Goal: Task Accomplishment & Management: Manage account settings

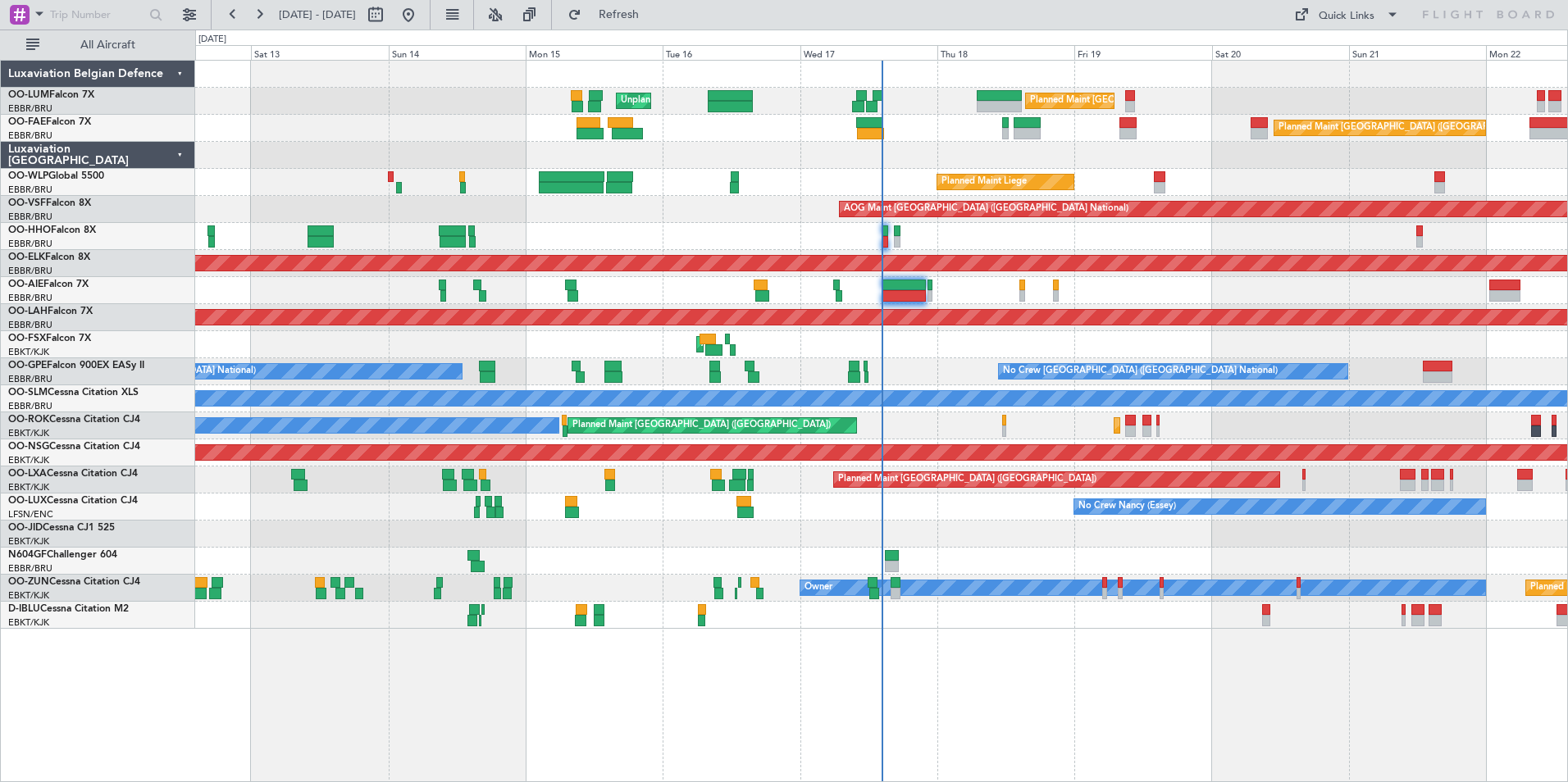
click at [1024, 288] on div "Planned Maint [GEOGRAPHIC_DATA] ([GEOGRAPHIC_DATA])" at bounding box center [881, 290] width 1371 height 27
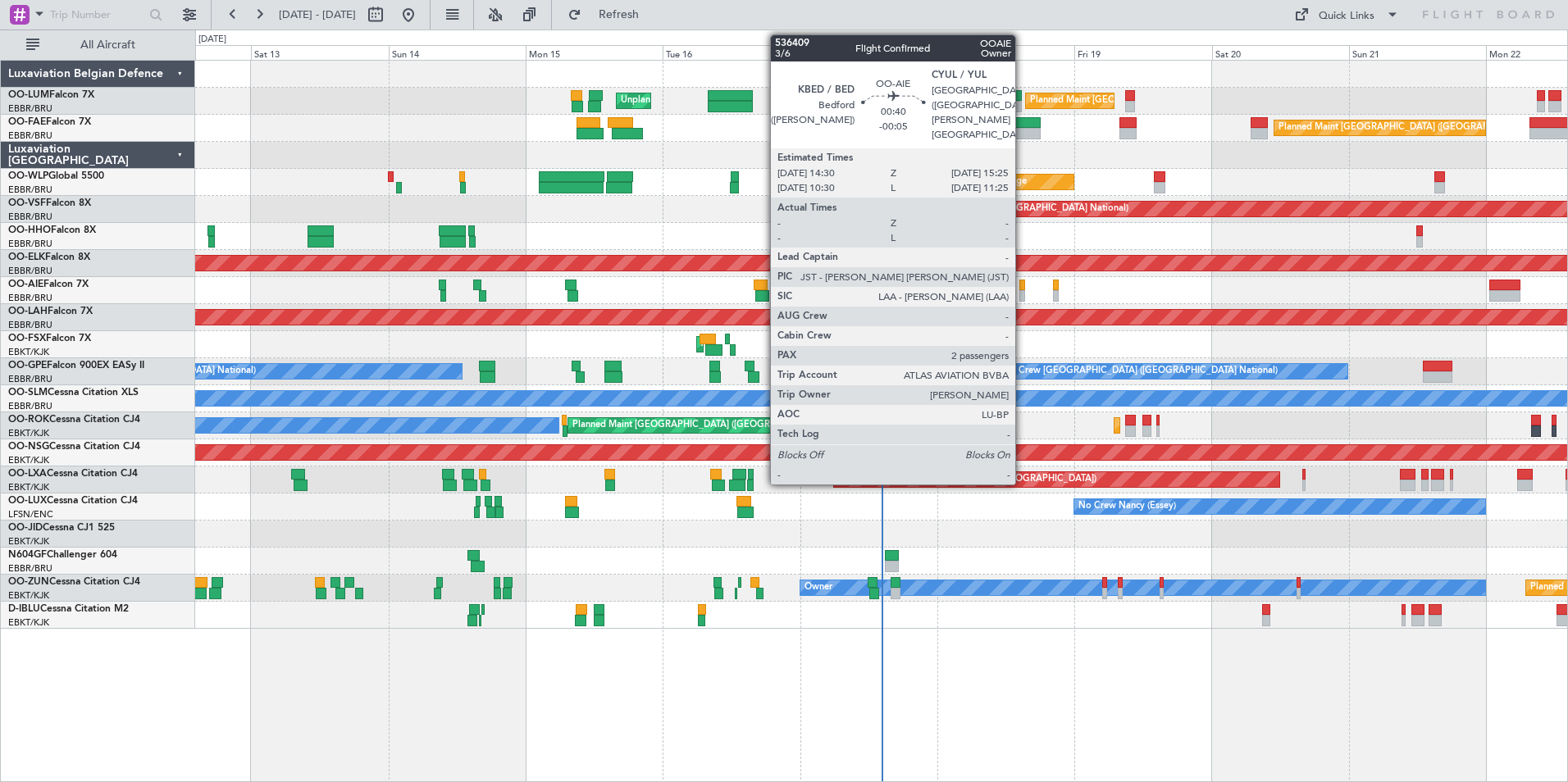
click at [1021, 288] on div at bounding box center [1022, 284] width 6 height 11
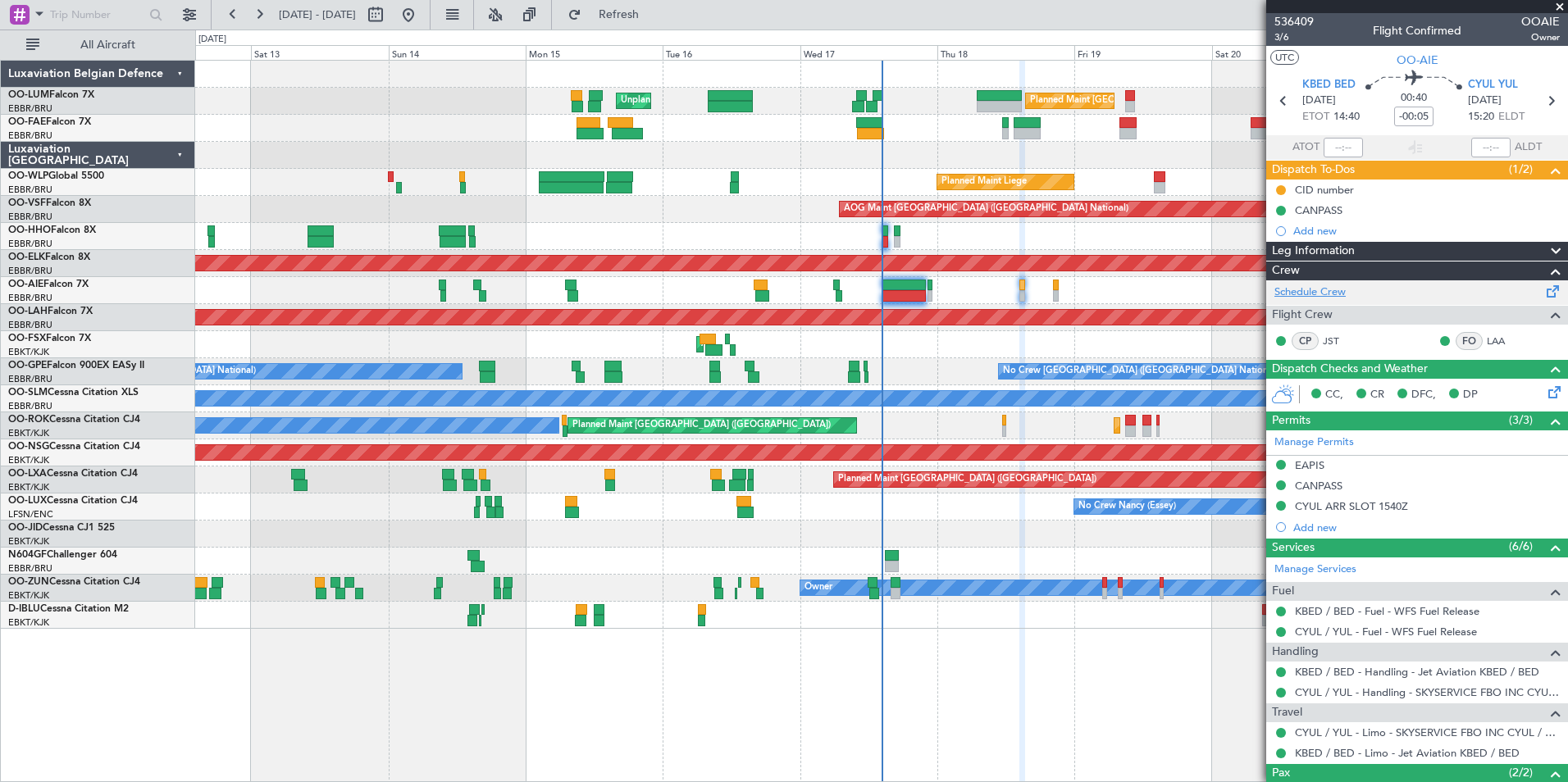
click at [1312, 288] on link "Schedule Crew" at bounding box center [1310, 292] width 71 height 17
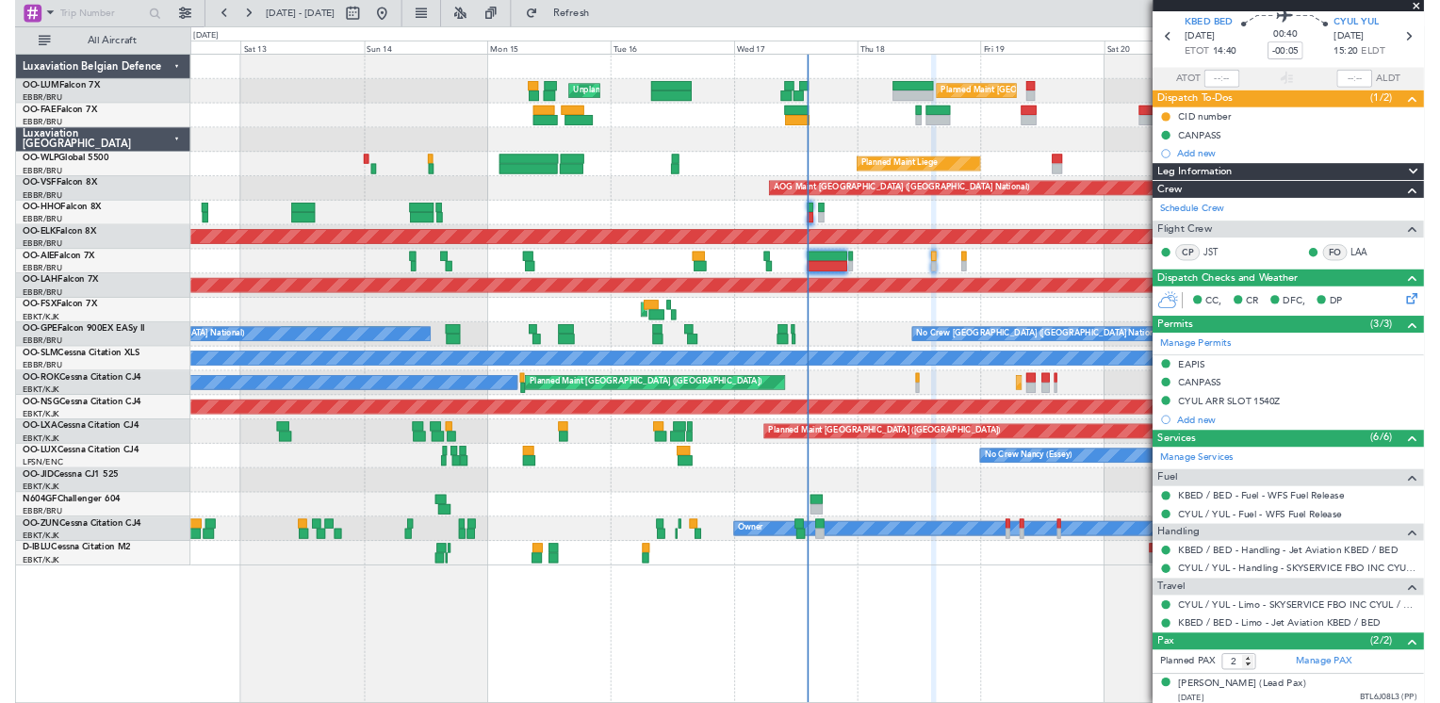
scroll to position [94, 0]
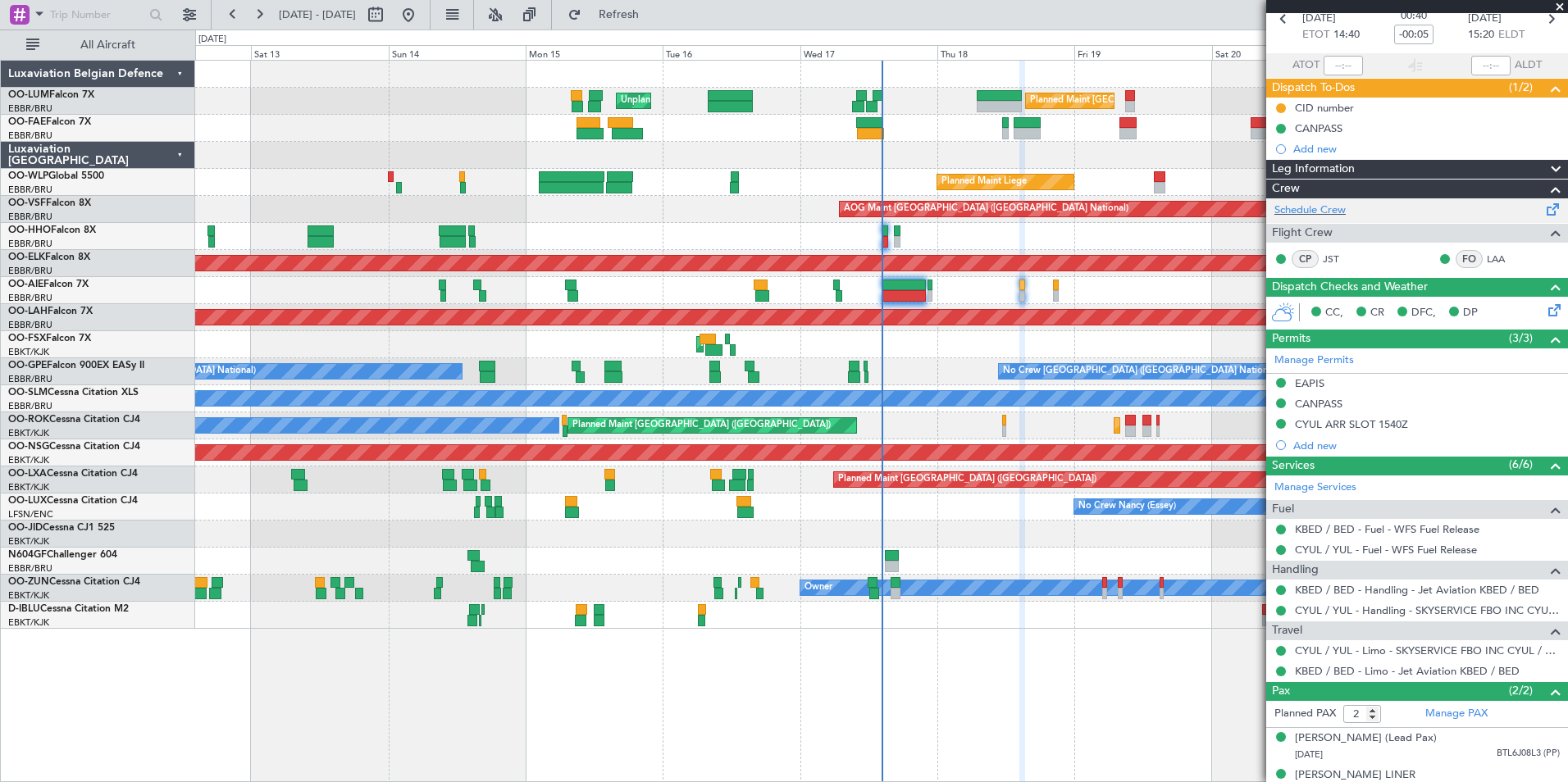
click at [1308, 219] on div "Schedule Crew" at bounding box center [1417, 211] width 302 height 24
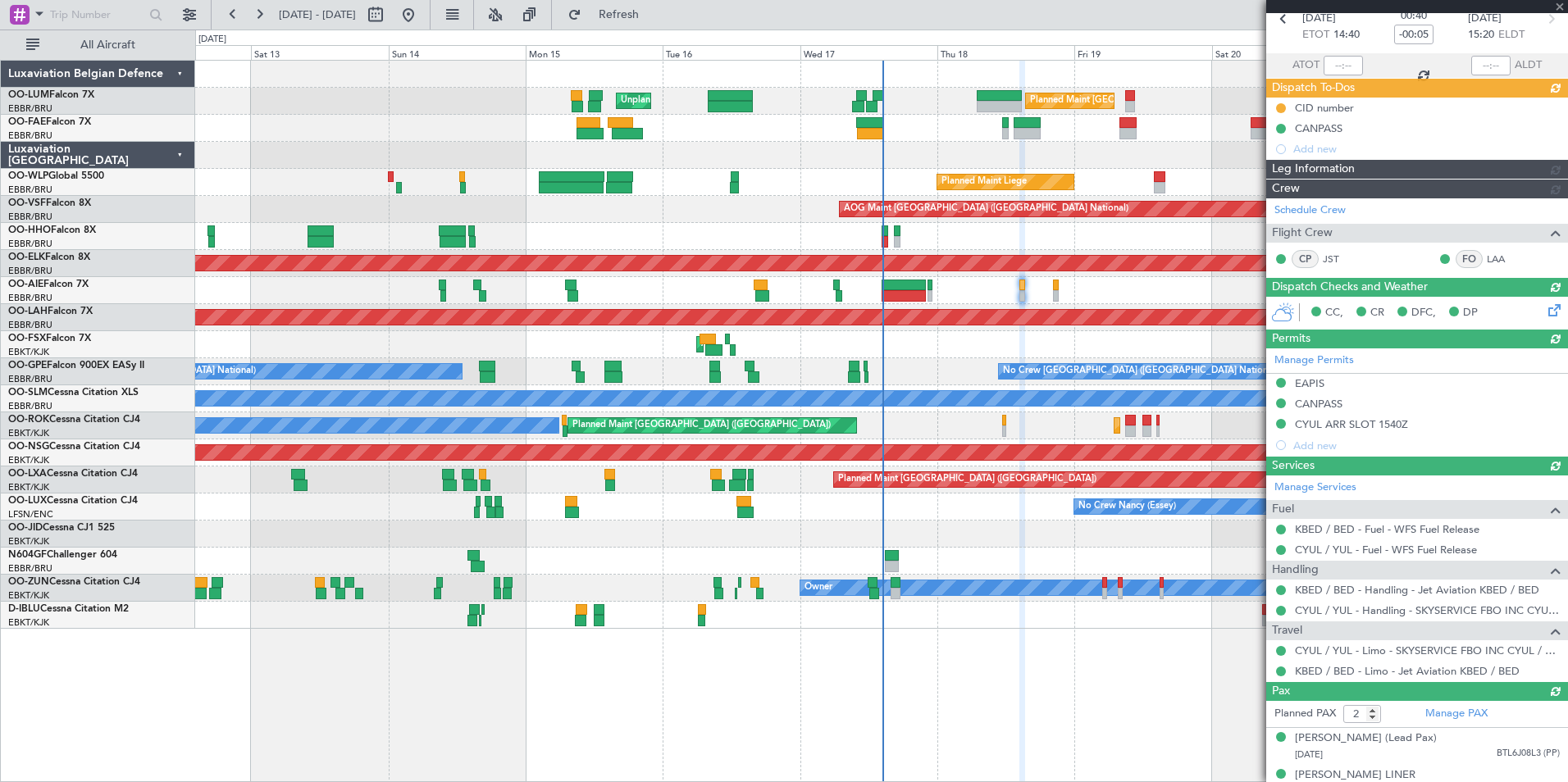
click at [1312, 212] on div "Schedule Crew Flight Crew CP JST FO LAA" at bounding box center [1417, 237] width 302 height 78
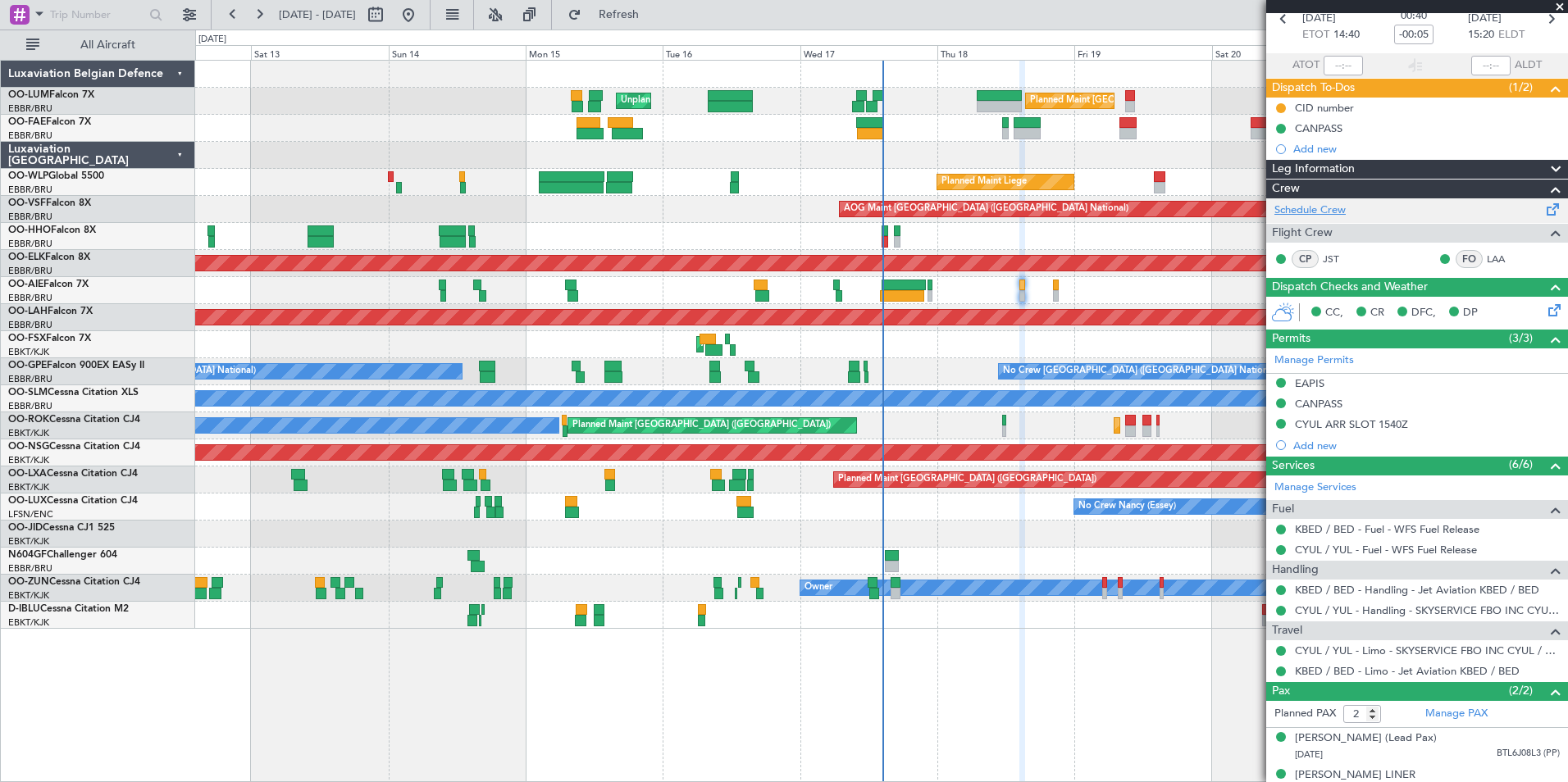
click at [1326, 217] on link "Schedule Crew" at bounding box center [1310, 211] width 71 height 17
click at [472, 698] on div "Planned Maint [GEOGRAPHIC_DATA] ([GEOGRAPHIC_DATA] National) Unplanned Maint [G…" at bounding box center [881, 421] width 1372 height 722
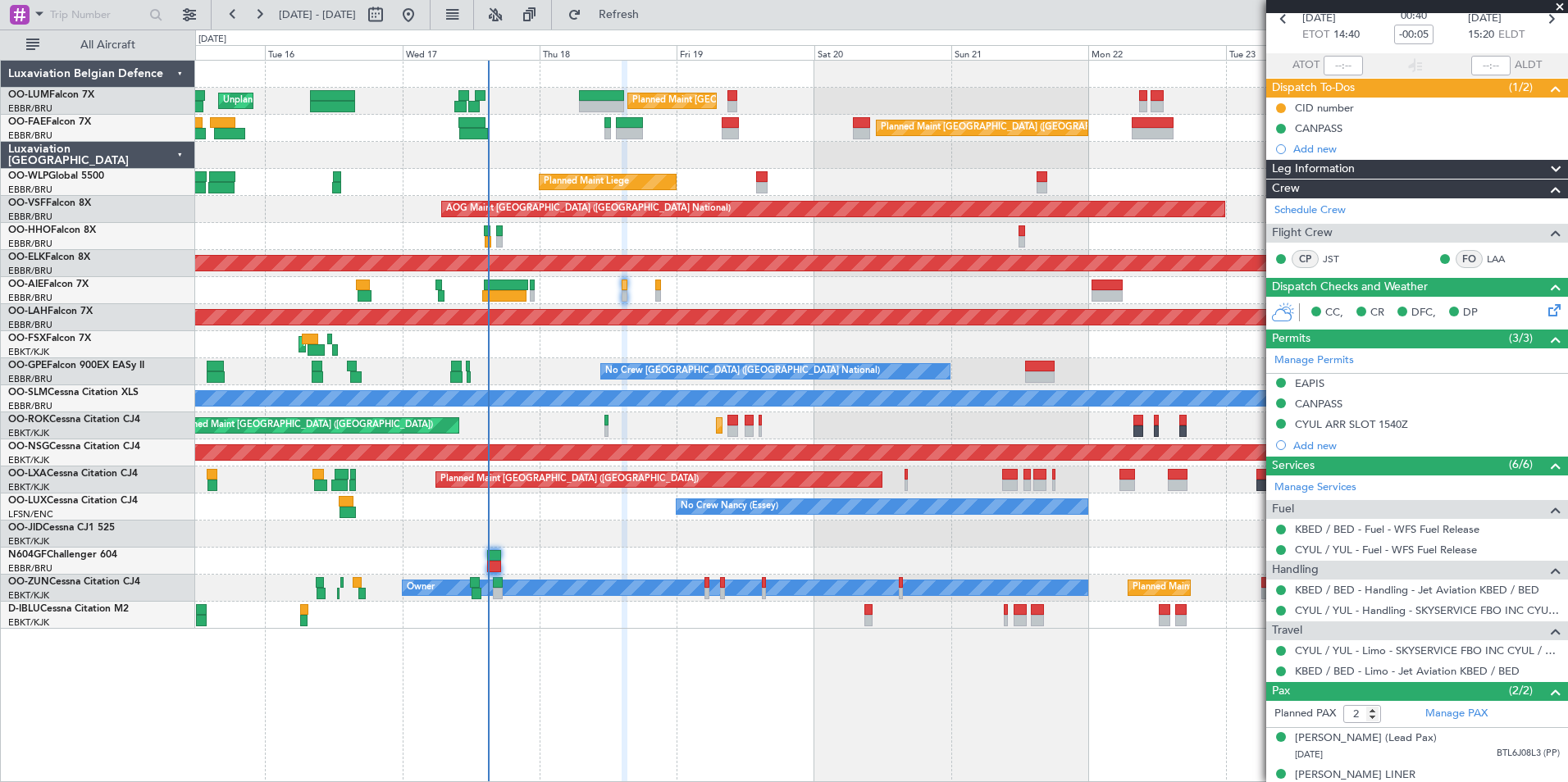
click at [504, 718] on div "Planned Maint [GEOGRAPHIC_DATA] ([GEOGRAPHIC_DATA] National) Unplanned Maint [G…" at bounding box center [881, 421] width 1372 height 722
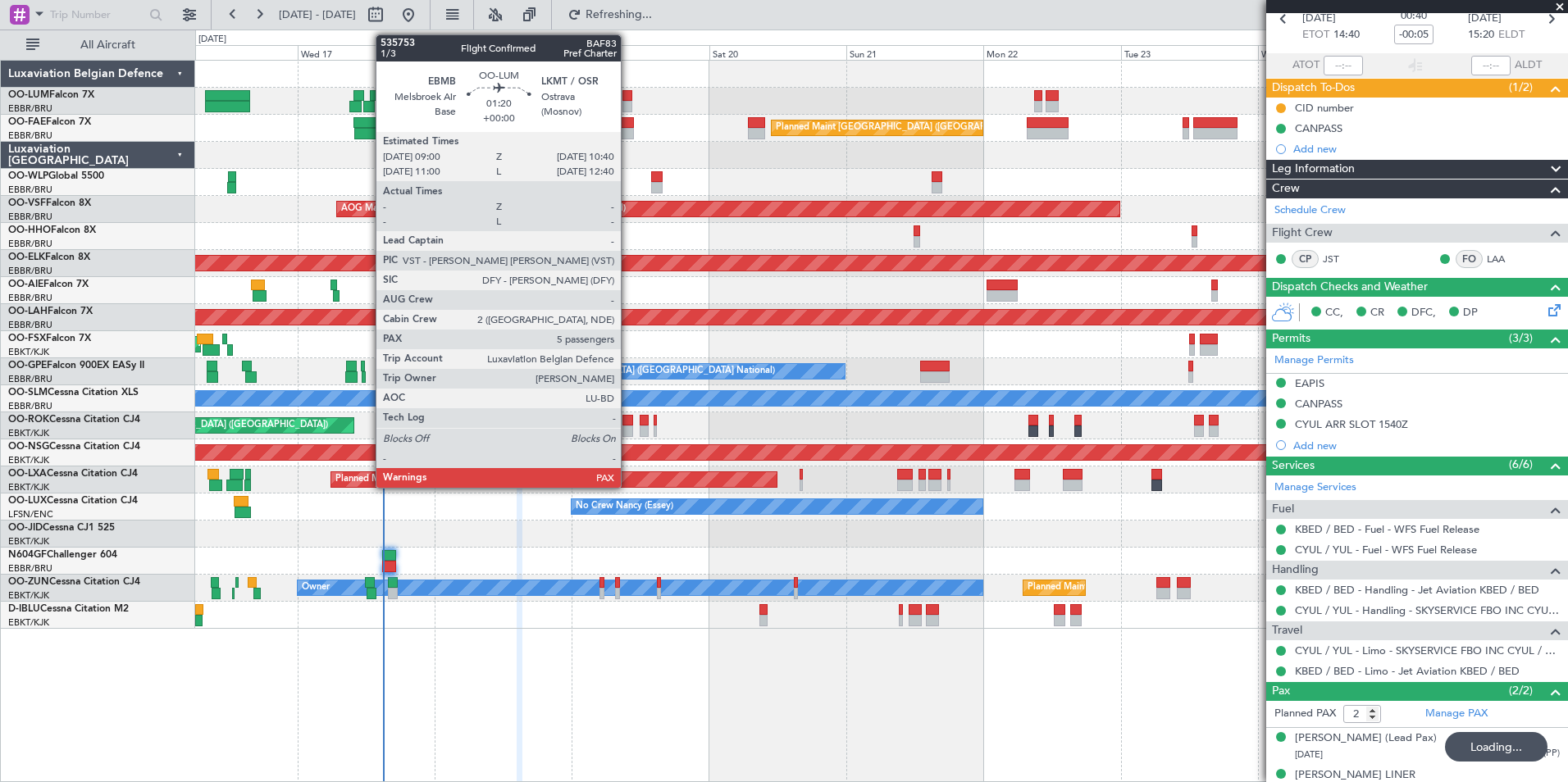
click at [628, 102] on div at bounding box center [627, 106] width 10 height 11
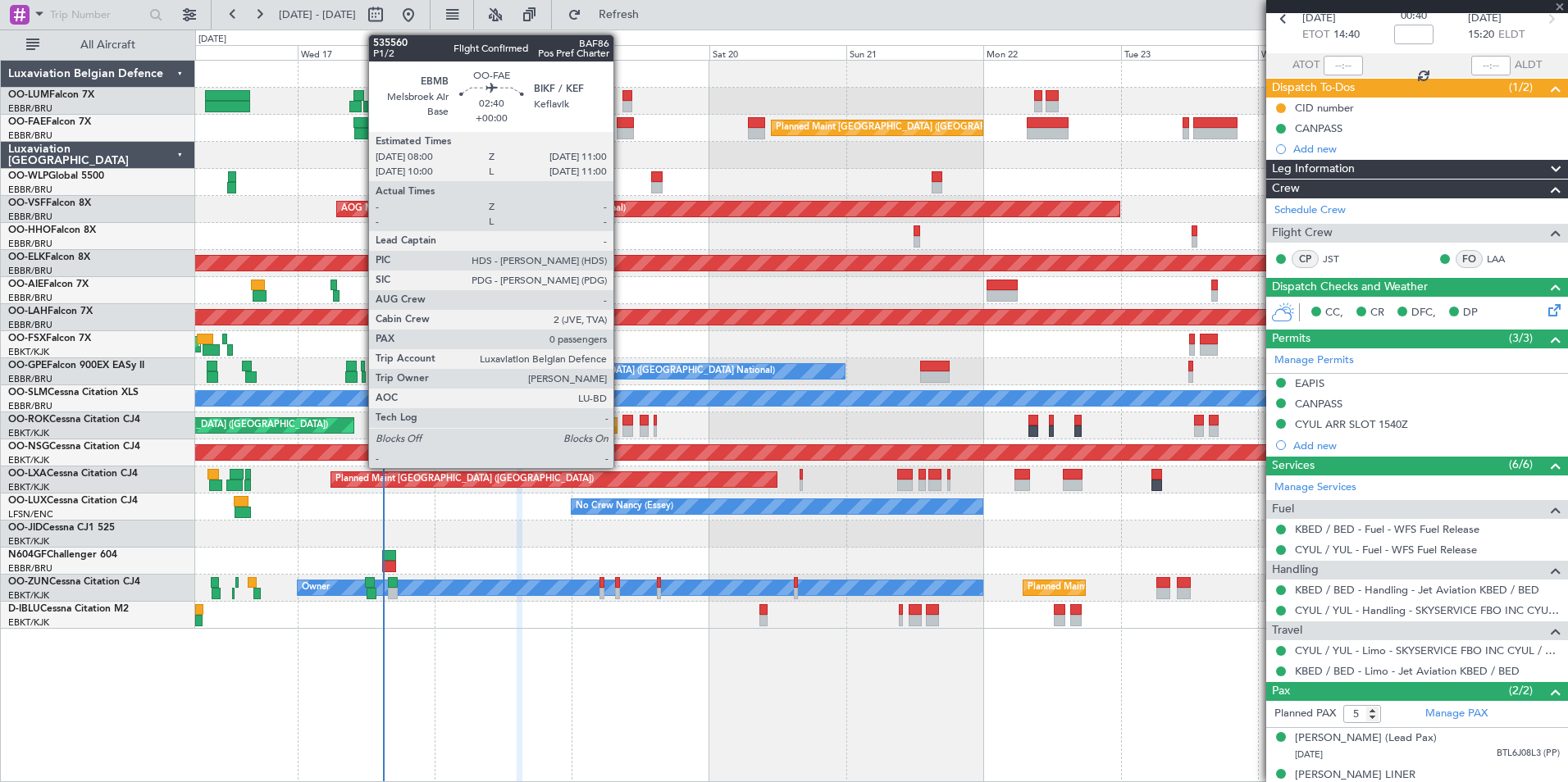
scroll to position [0, 0]
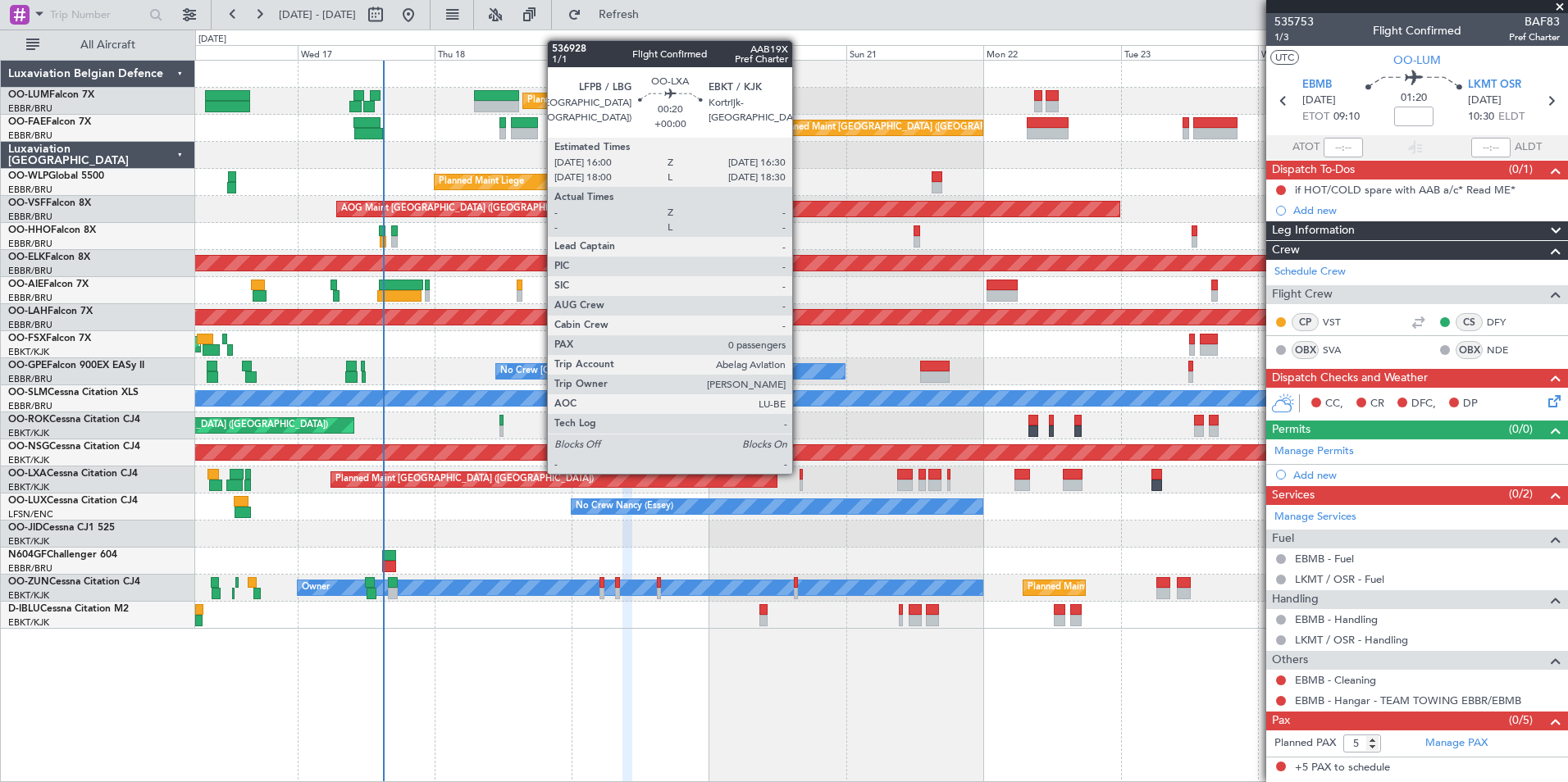
click at [800, 472] on div at bounding box center [801, 474] width 3 height 11
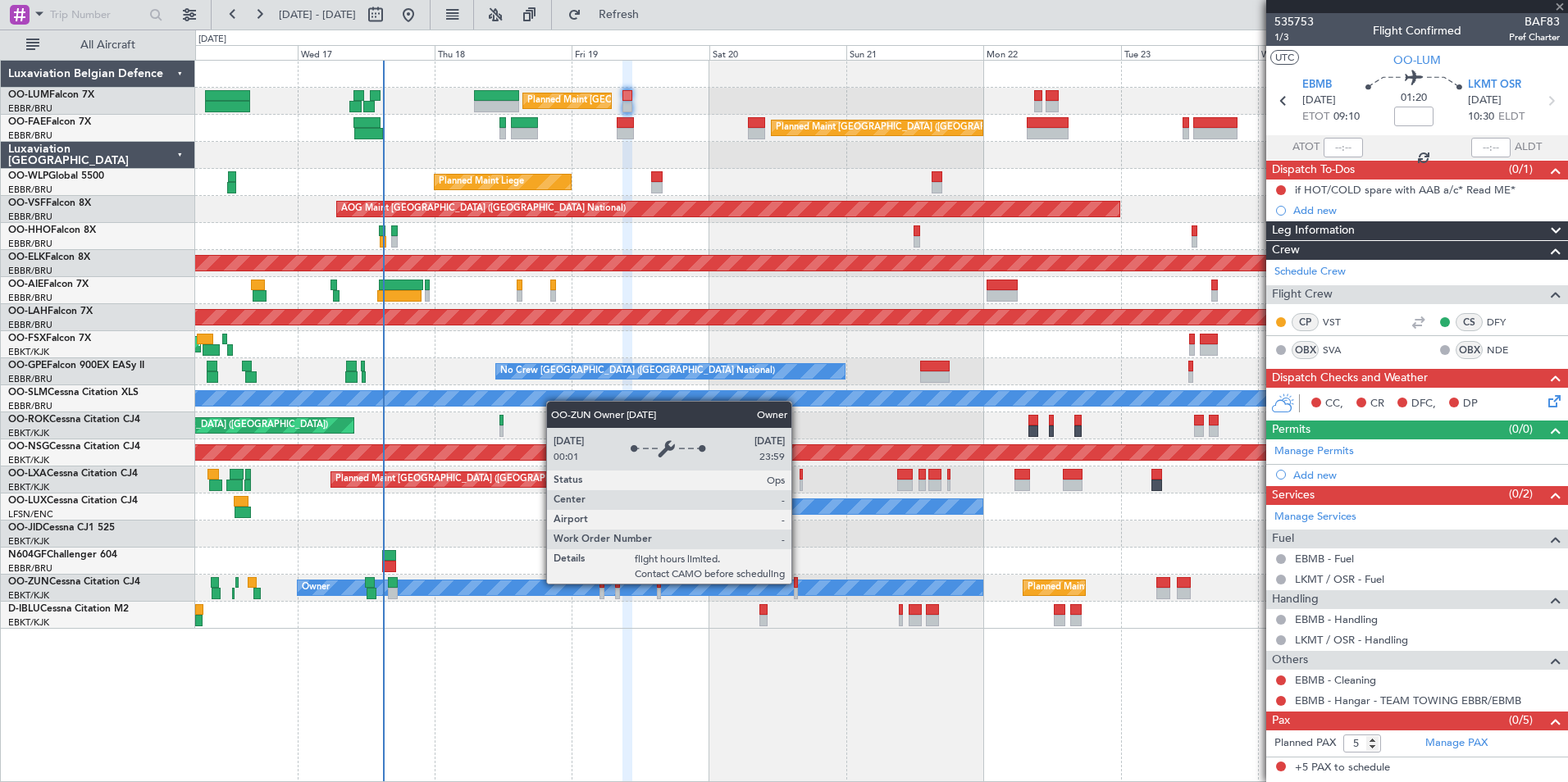
type input "0"
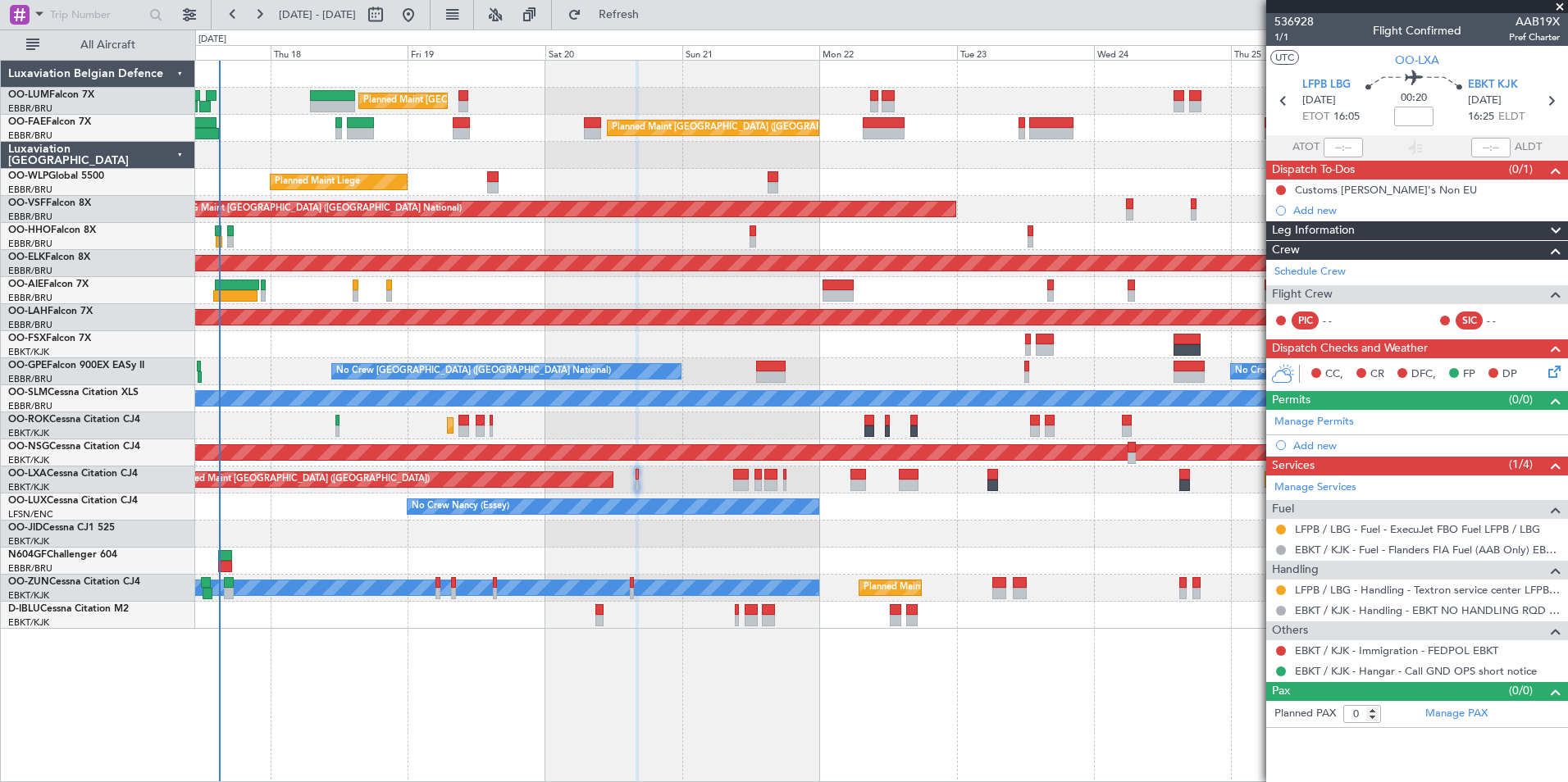
click at [834, 713] on div "Planned Maint [GEOGRAPHIC_DATA] ([GEOGRAPHIC_DATA] National) Unplanned Maint [G…" at bounding box center [881, 421] width 1372 height 722
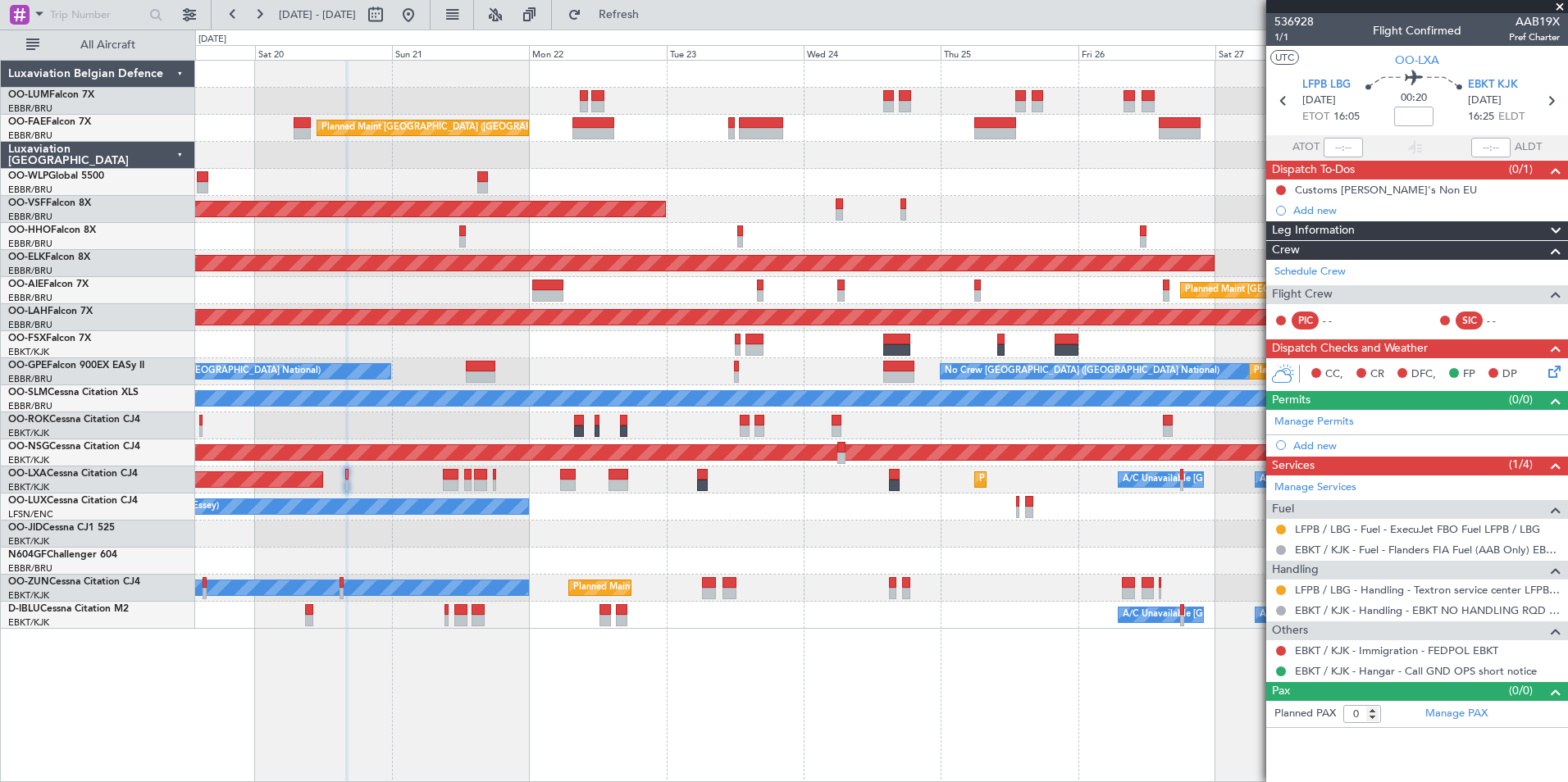
click at [746, 653] on div "Owner Melsbroek Air Base Planned Maint [GEOGRAPHIC_DATA] ([GEOGRAPHIC_DATA]) Pl…" at bounding box center [881, 421] width 1372 height 722
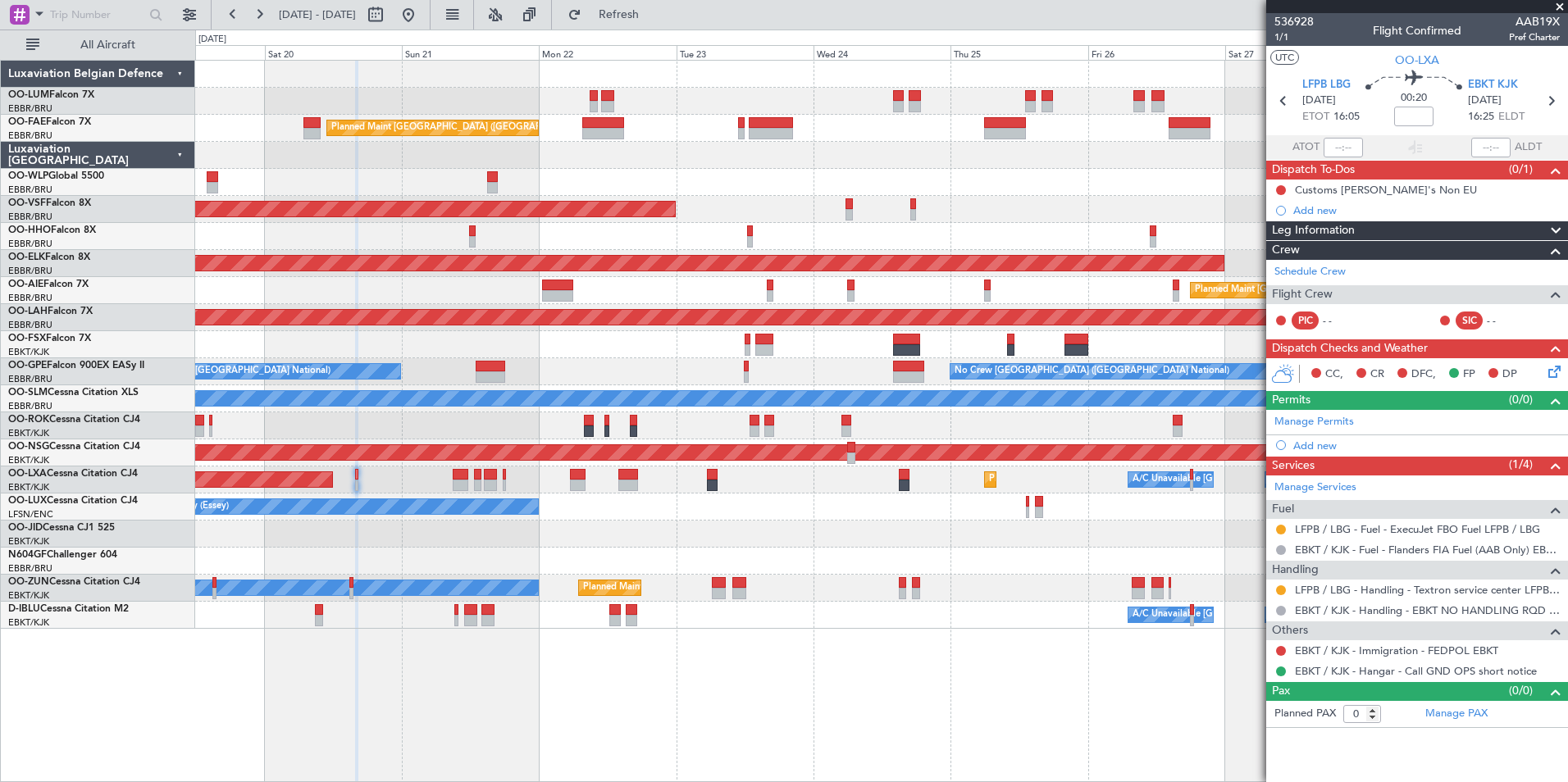
click at [1011, 702] on div "Owner Melsbroek Air Base Planned Maint [GEOGRAPHIC_DATA] ([GEOGRAPHIC_DATA]) Ow…" at bounding box center [881, 421] width 1372 height 722
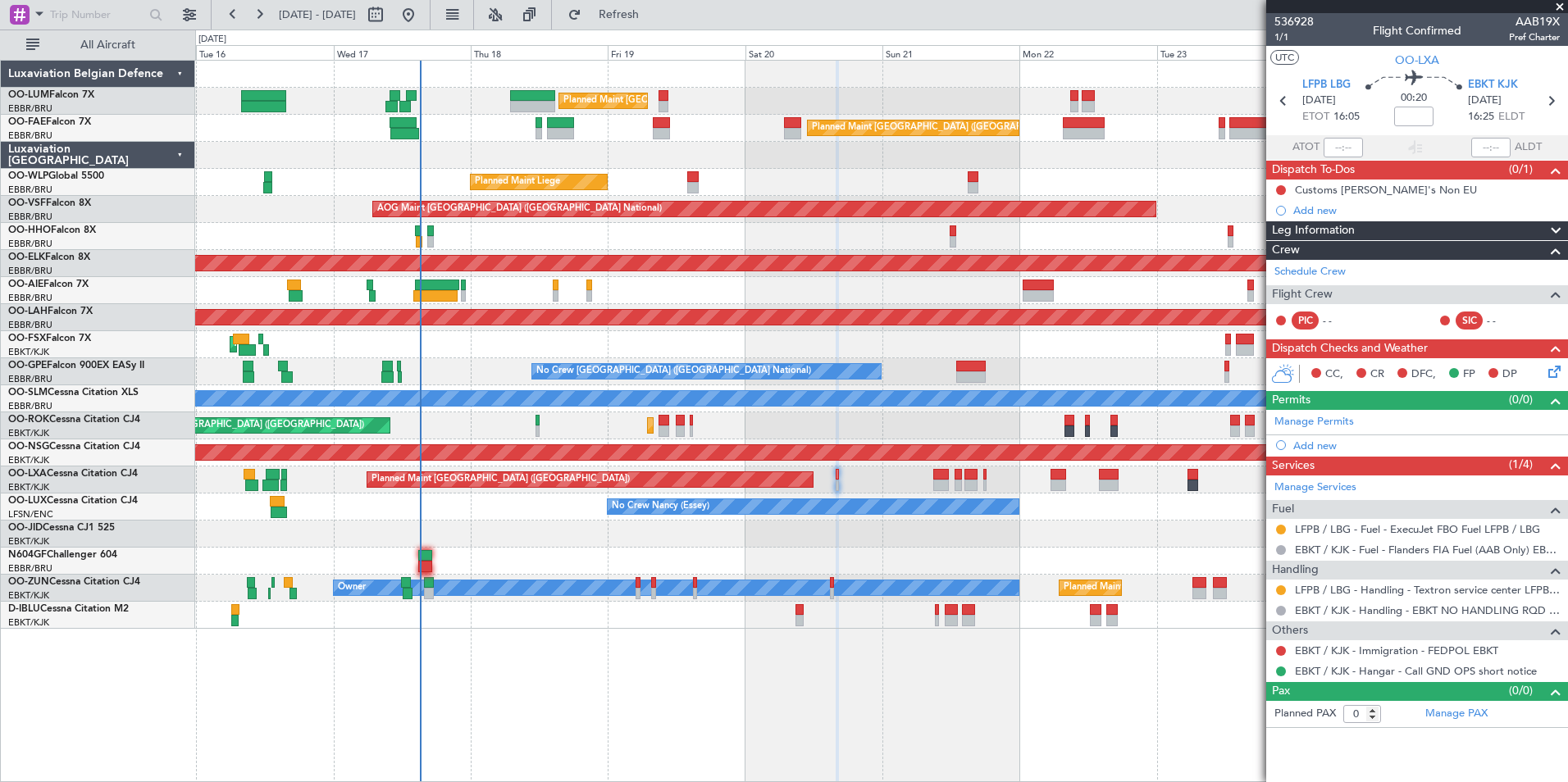
click at [981, 738] on div "Planned Maint [GEOGRAPHIC_DATA] ([GEOGRAPHIC_DATA] National) Unplanned Maint [G…" at bounding box center [881, 421] width 1372 height 722
click at [635, 730] on div "Planned Maint [GEOGRAPHIC_DATA] ([GEOGRAPHIC_DATA] National) Unplanned Maint [G…" at bounding box center [881, 421] width 1372 height 722
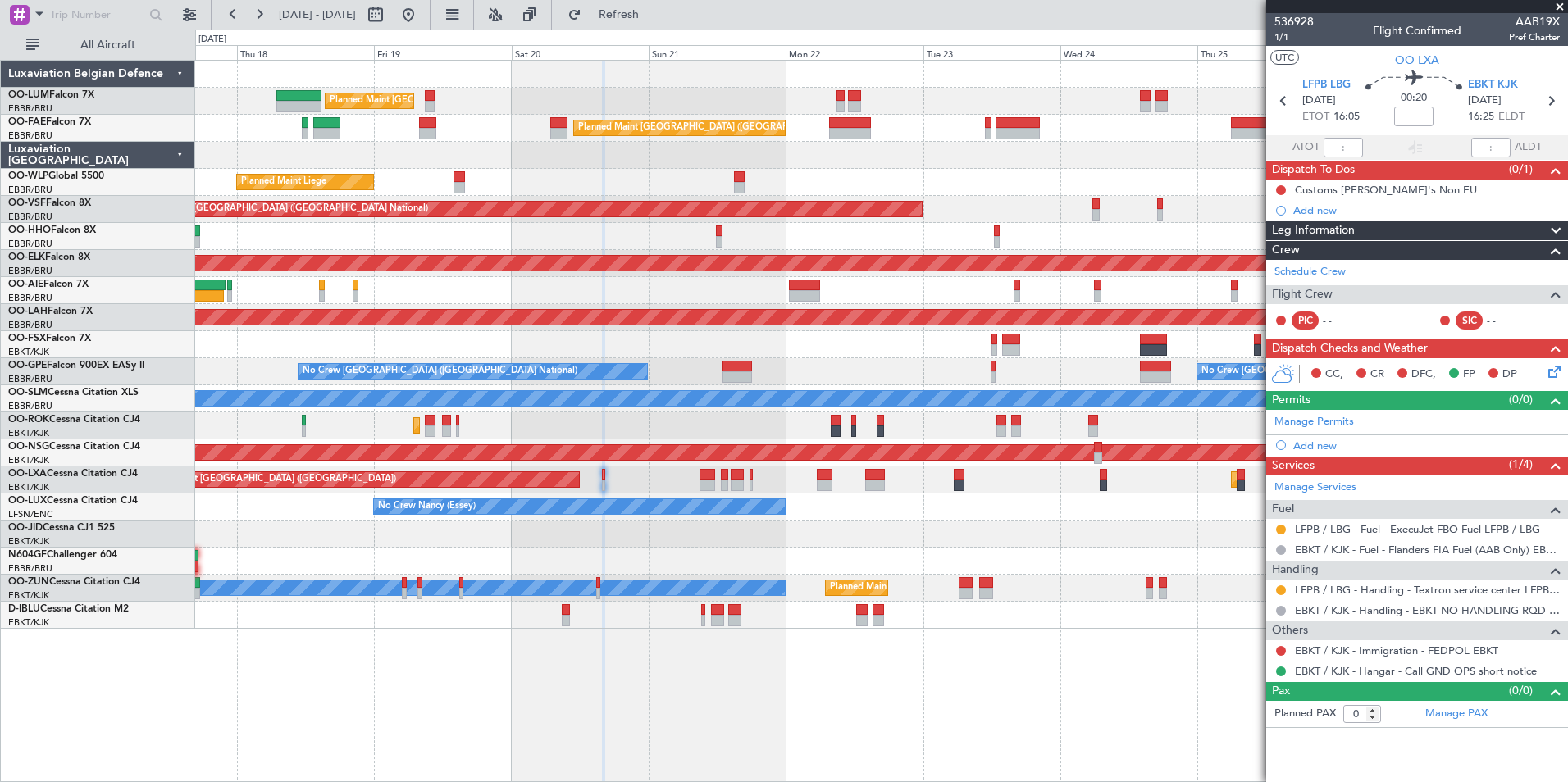
click at [505, 641] on div "Planned Maint [GEOGRAPHIC_DATA] ([GEOGRAPHIC_DATA] National) Unplanned Maint [G…" at bounding box center [881, 421] width 1372 height 722
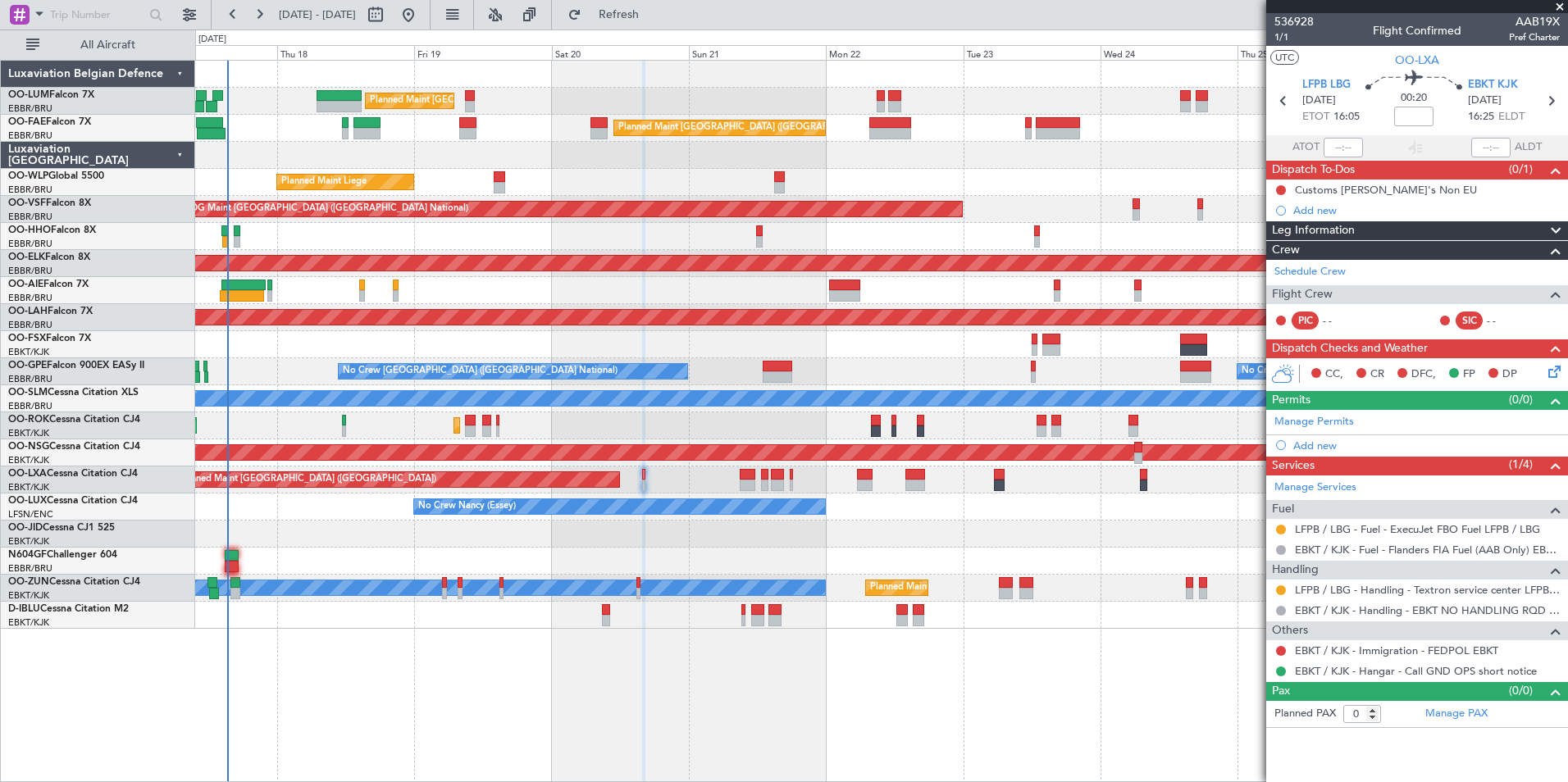
click at [532, 713] on div "Planned Maint [GEOGRAPHIC_DATA] ([GEOGRAPHIC_DATA] National) Unplanned Maint [G…" at bounding box center [881, 421] width 1372 height 722
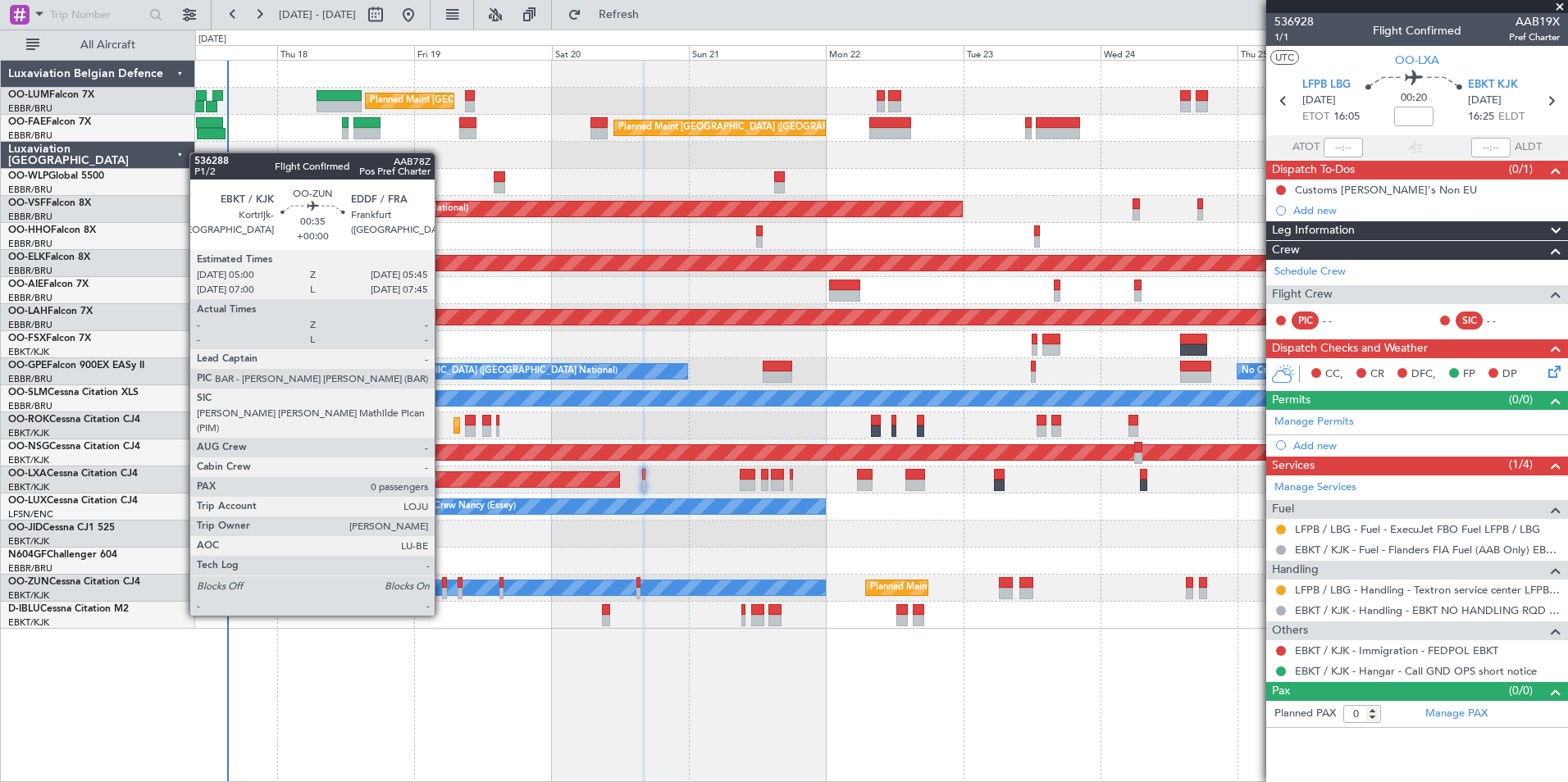
click at [442, 585] on div at bounding box center [445, 582] width 5 height 11
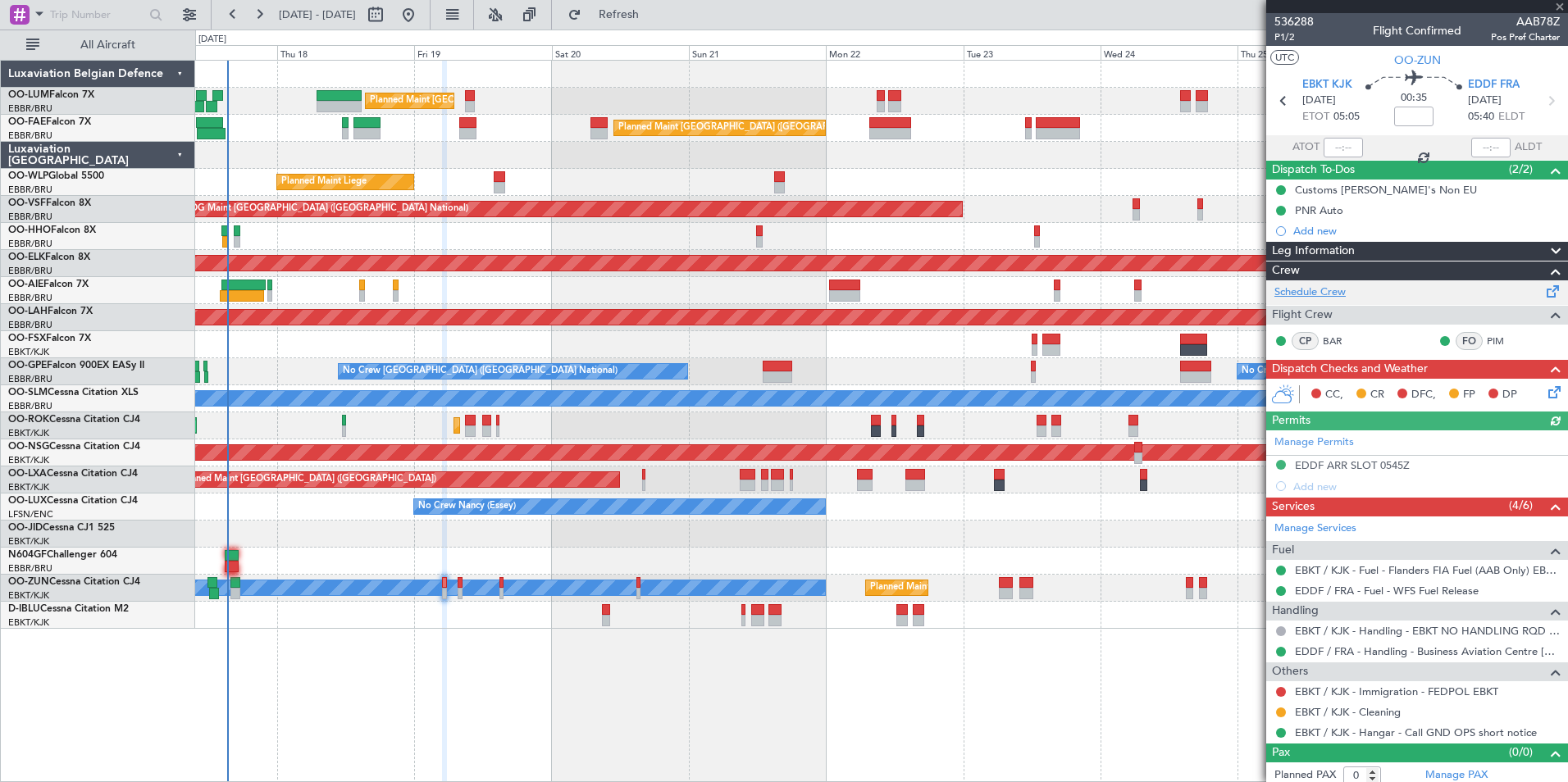
click at [1314, 291] on link "Schedule Crew" at bounding box center [1310, 292] width 71 height 17
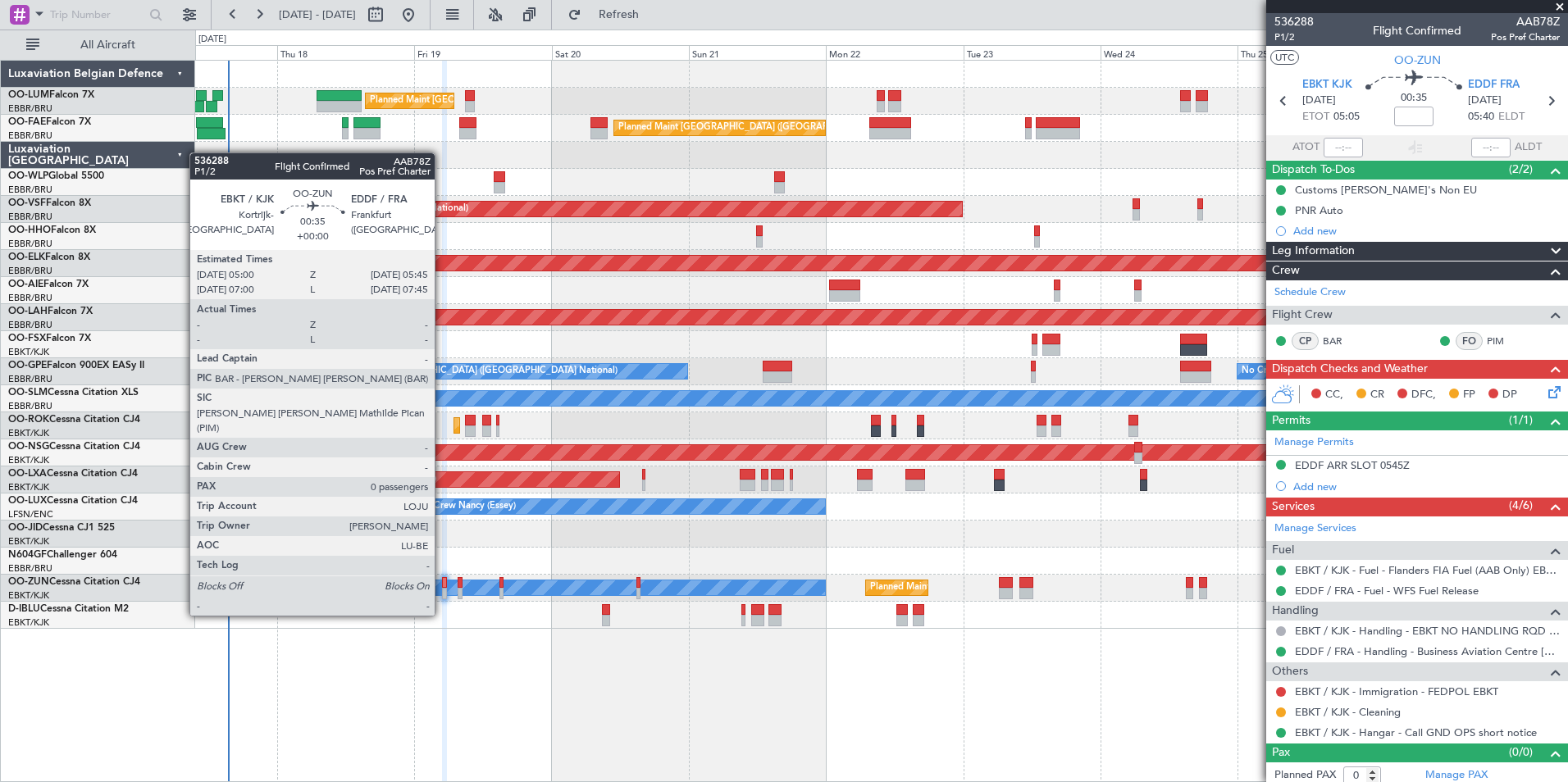
click at [442, 585] on div at bounding box center [445, 582] width 5 height 11
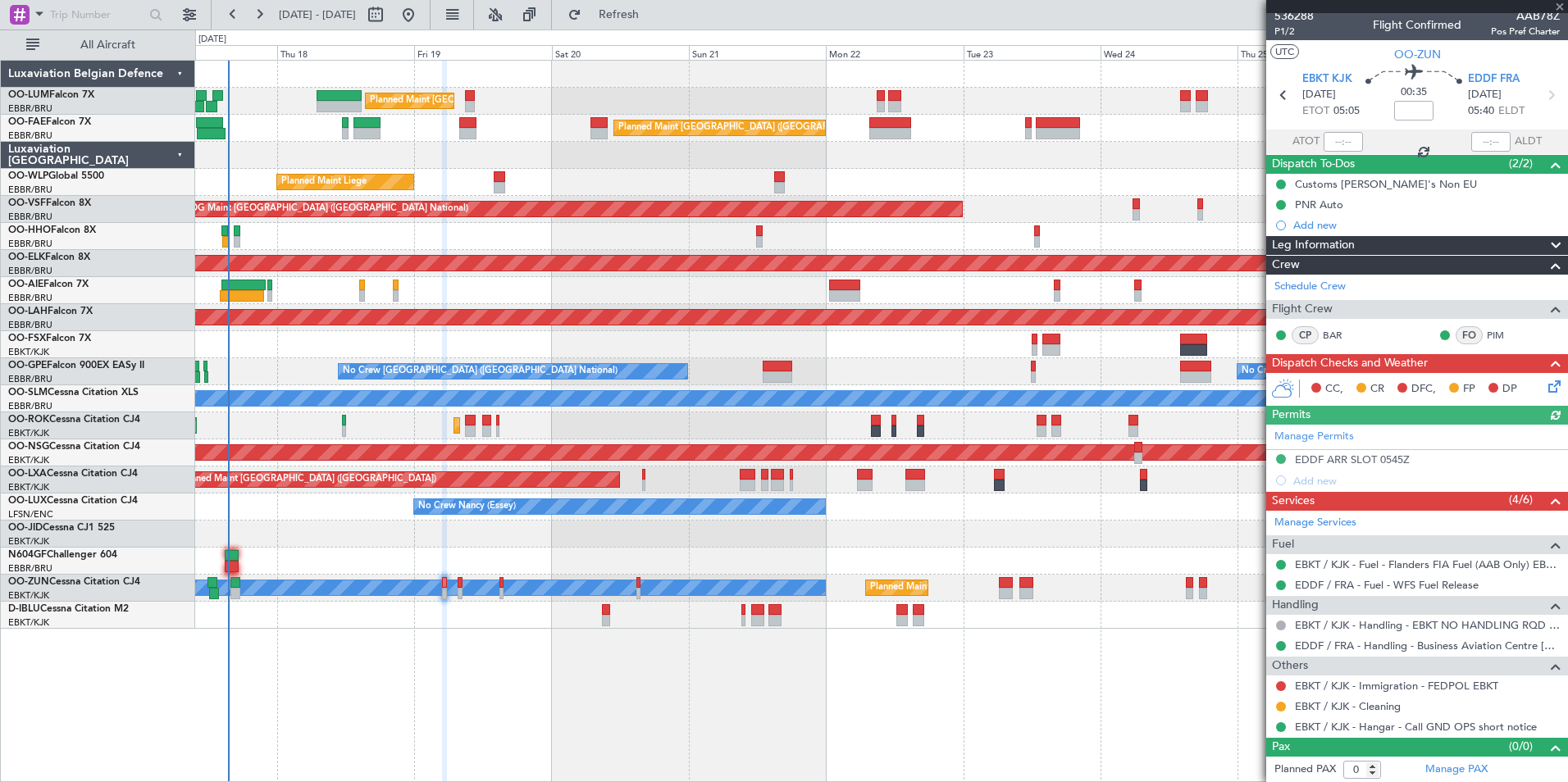
scroll to position [7, 0]
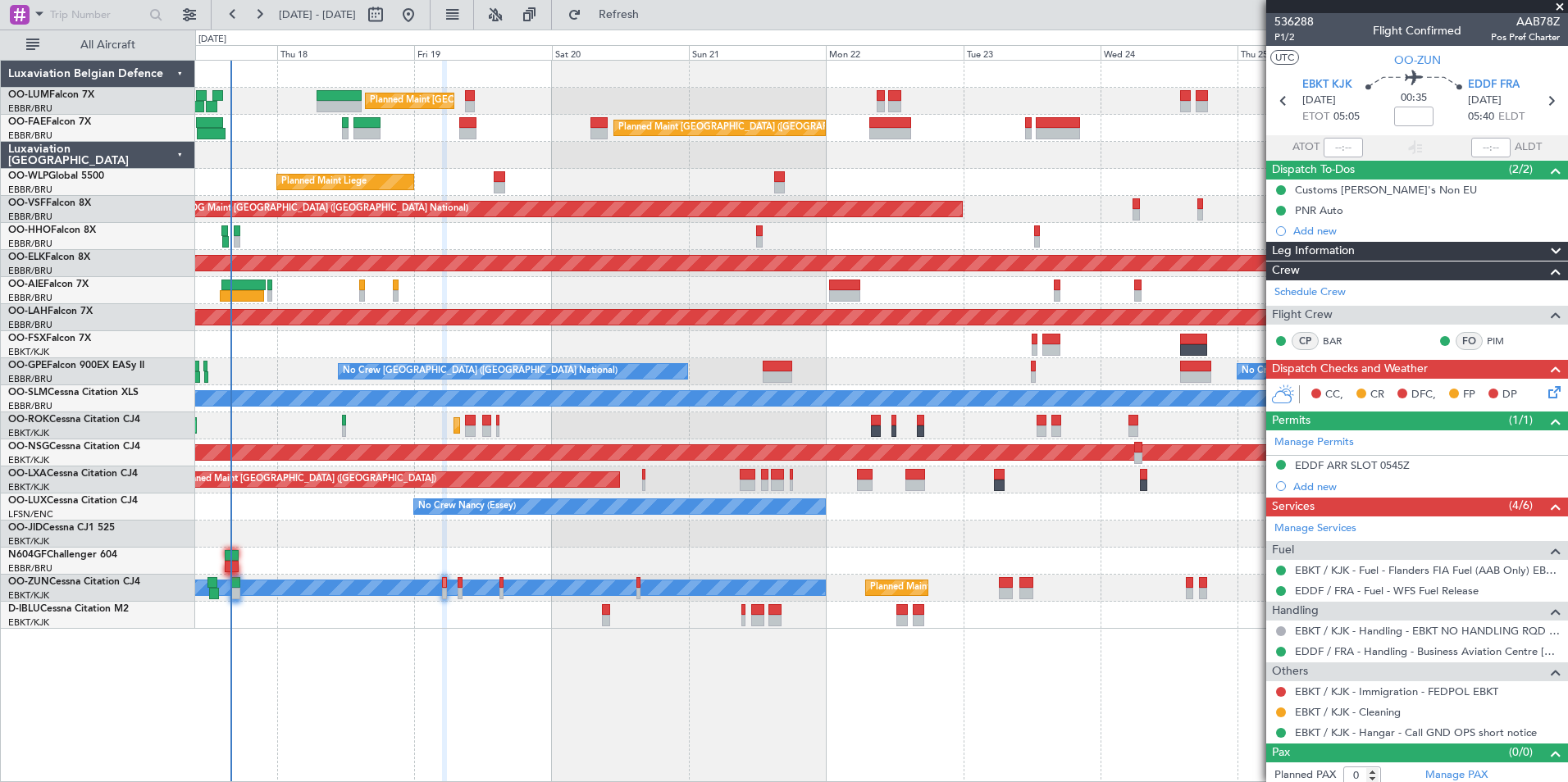
scroll to position [7, 0]
